Goal: Information Seeking & Learning: Learn about a topic

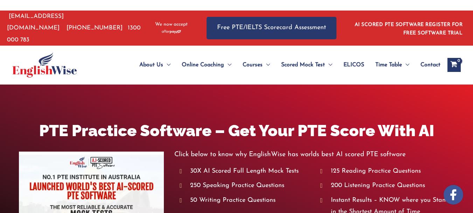
scroll to position [140, 0]
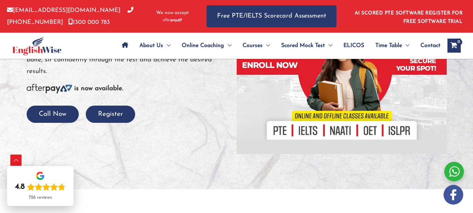
scroll to position [140, 0]
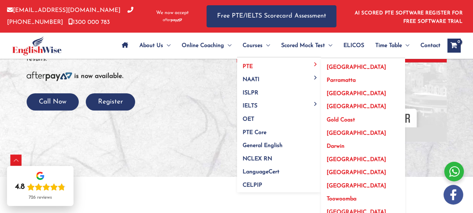
click at [250, 69] on link "PTE" at bounding box center [279, 63] width 84 height 13
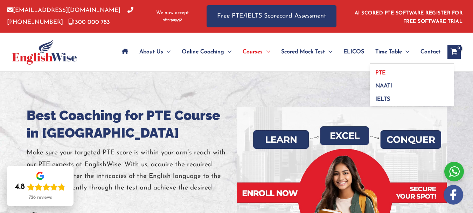
click at [381, 72] on span "PTE" at bounding box center [380, 73] width 10 height 6
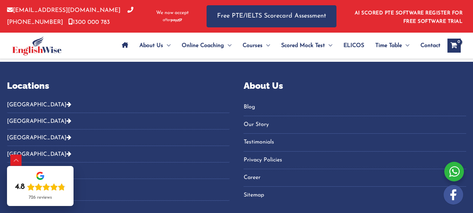
scroll to position [657, 0]
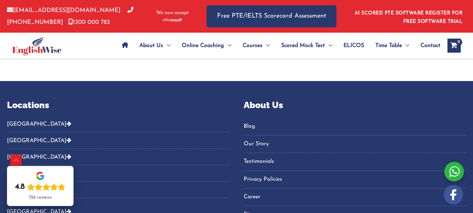
click at [124, 132] on button "[GEOGRAPHIC_DATA]" at bounding box center [118, 140] width 223 height 16
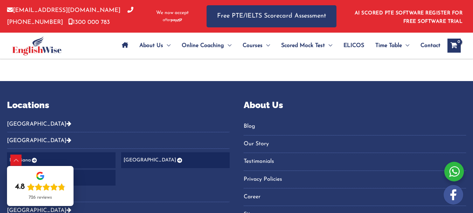
click at [116, 169] on link "Noida" at bounding box center [61, 177] width 109 height 16
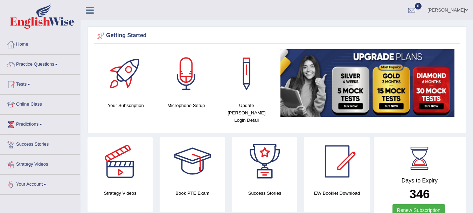
click at [46, 66] on link "Practice Questions" at bounding box center [40, 64] width 80 height 18
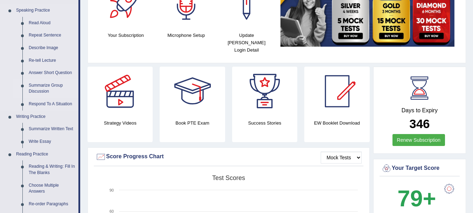
scroll to position [35, 0]
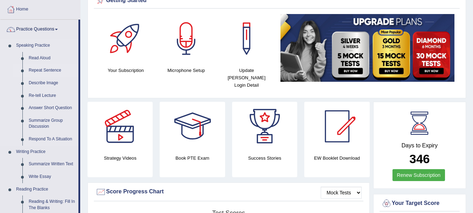
click at [52, 70] on link "Repeat Sentence" at bounding box center [52, 70] width 53 height 13
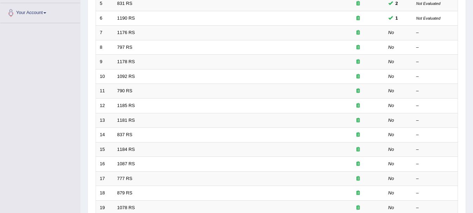
scroll to position [175, 0]
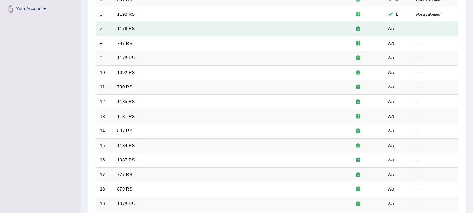
click at [125, 28] on link "1176 RS" at bounding box center [126, 28] width 18 height 5
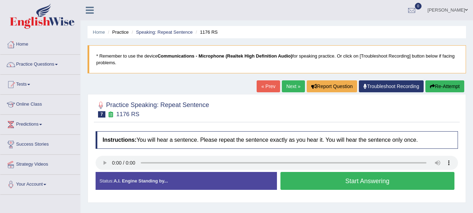
click at [358, 182] on button "Start Answering" at bounding box center [367, 181] width 174 height 18
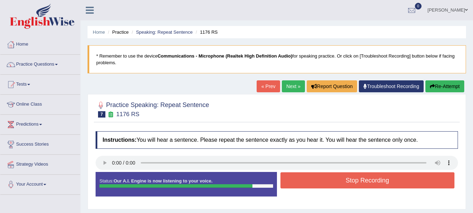
click at [358, 182] on button "Stop Recording" at bounding box center [367, 180] width 174 height 16
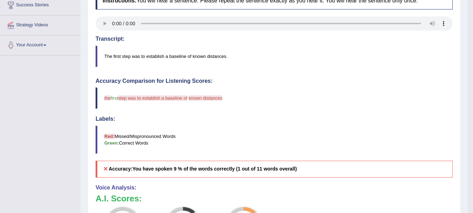
scroll to position [42, 0]
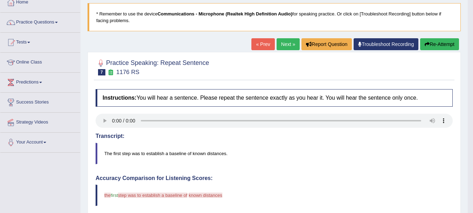
click at [283, 42] on link "Next »" at bounding box center [288, 44] width 23 height 12
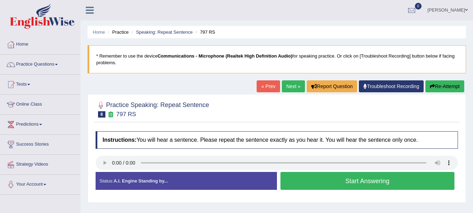
click at [402, 176] on button "Start Answering" at bounding box center [367, 181] width 174 height 18
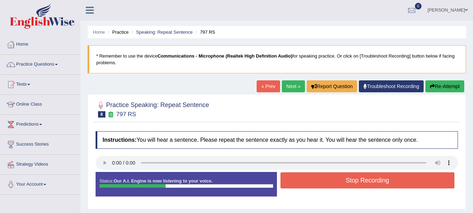
click at [402, 176] on button "Stop Recording" at bounding box center [367, 180] width 174 height 16
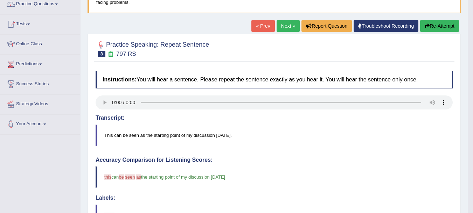
scroll to position [46, 0]
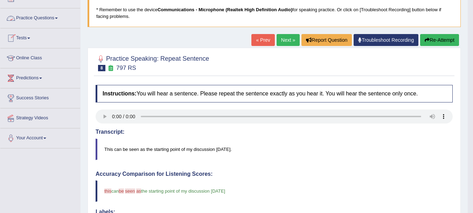
click at [32, 18] on link "Practice Questions" at bounding box center [40, 17] width 80 height 18
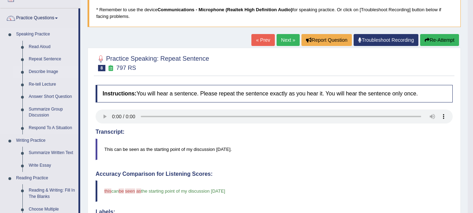
click at [39, 68] on link "Describe Image" at bounding box center [52, 71] width 53 height 13
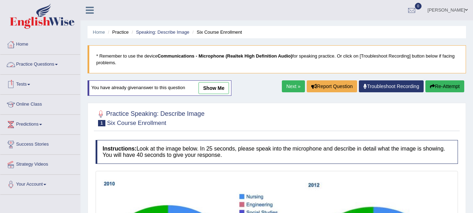
click at [53, 64] on link "Practice Questions" at bounding box center [40, 64] width 80 height 18
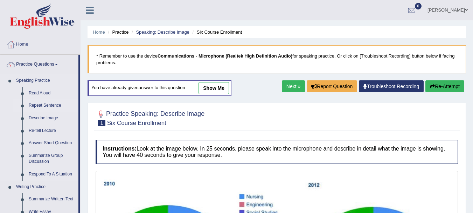
click at [45, 104] on link "Repeat Sentence" at bounding box center [52, 105] width 53 height 13
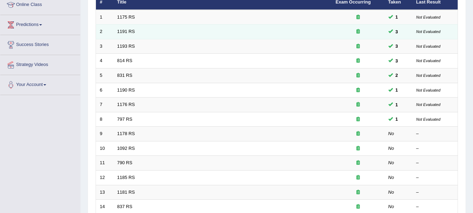
scroll to position [112, 0]
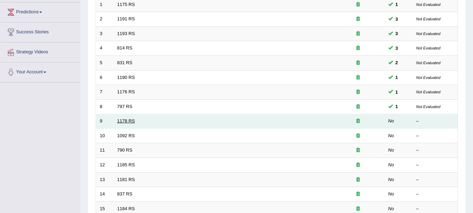
click at [126, 122] on link "1178 RS" at bounding box center [126, 120] width 18 height 5
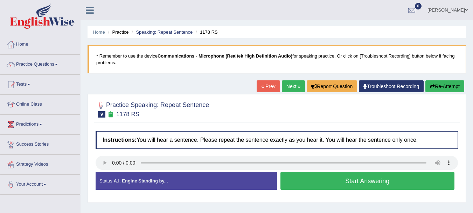
click at [320, 176] on button "Start Answering" at bounding box center [367, 181] width 174 height 18
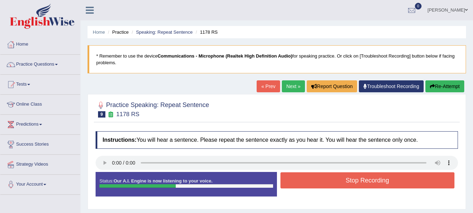
click at [320, 176] on button "Stop Recording" at bounding box center [367, 180] width 174 height 16
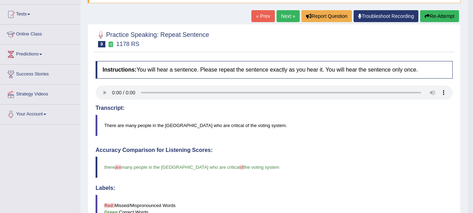
scroll to position [56, 0]
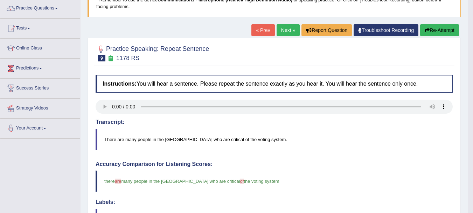
click at [285, 32] on link "Next »" at bounding box center [288, 30] width 23 height 12
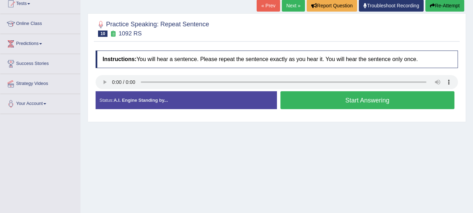
scroll to position [155, 0]
